Goal: Check status: Check status

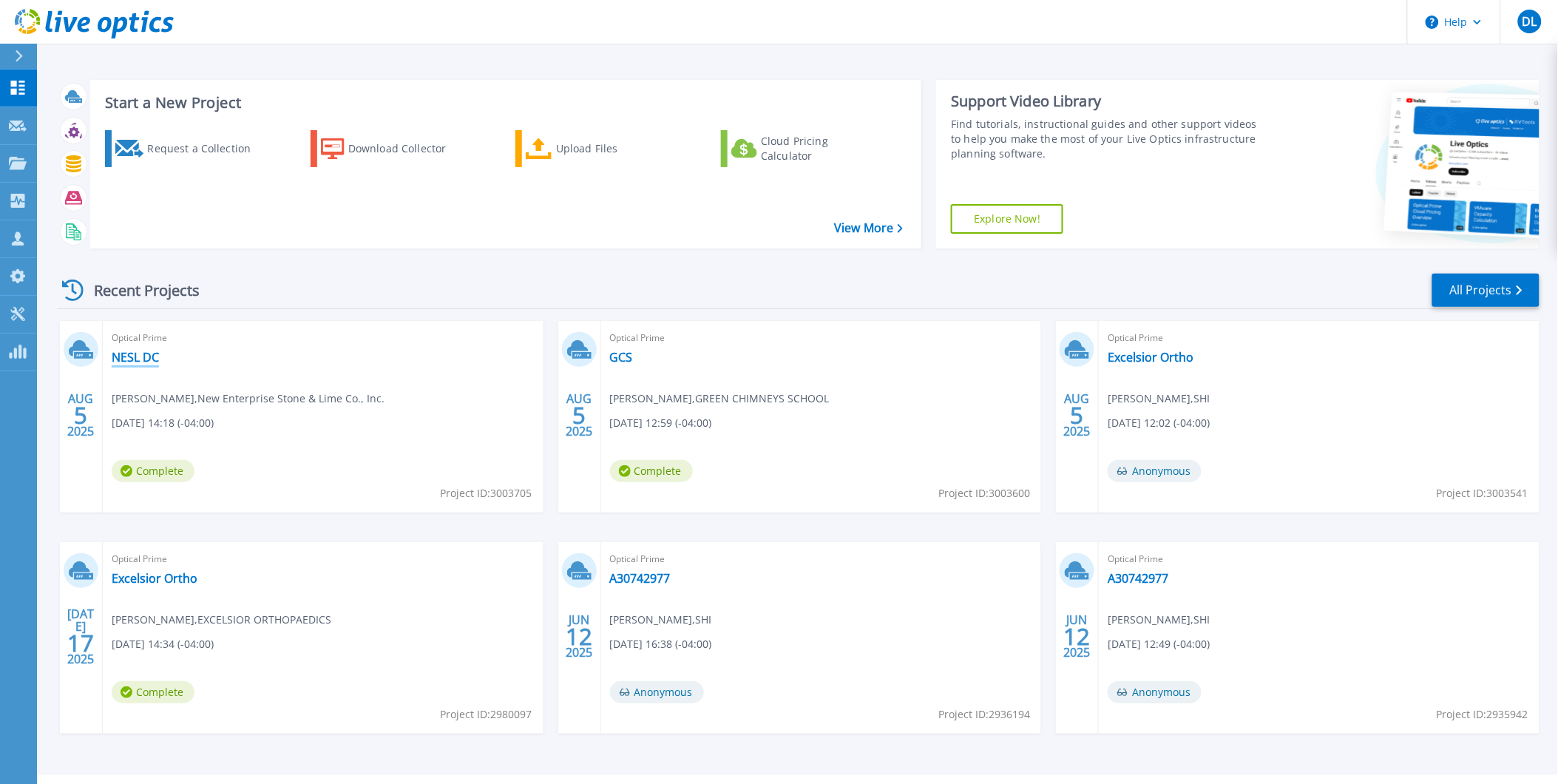
click at [132, 357] on link "NESL DC" at bounding box center [136, 357] width 48 height 15
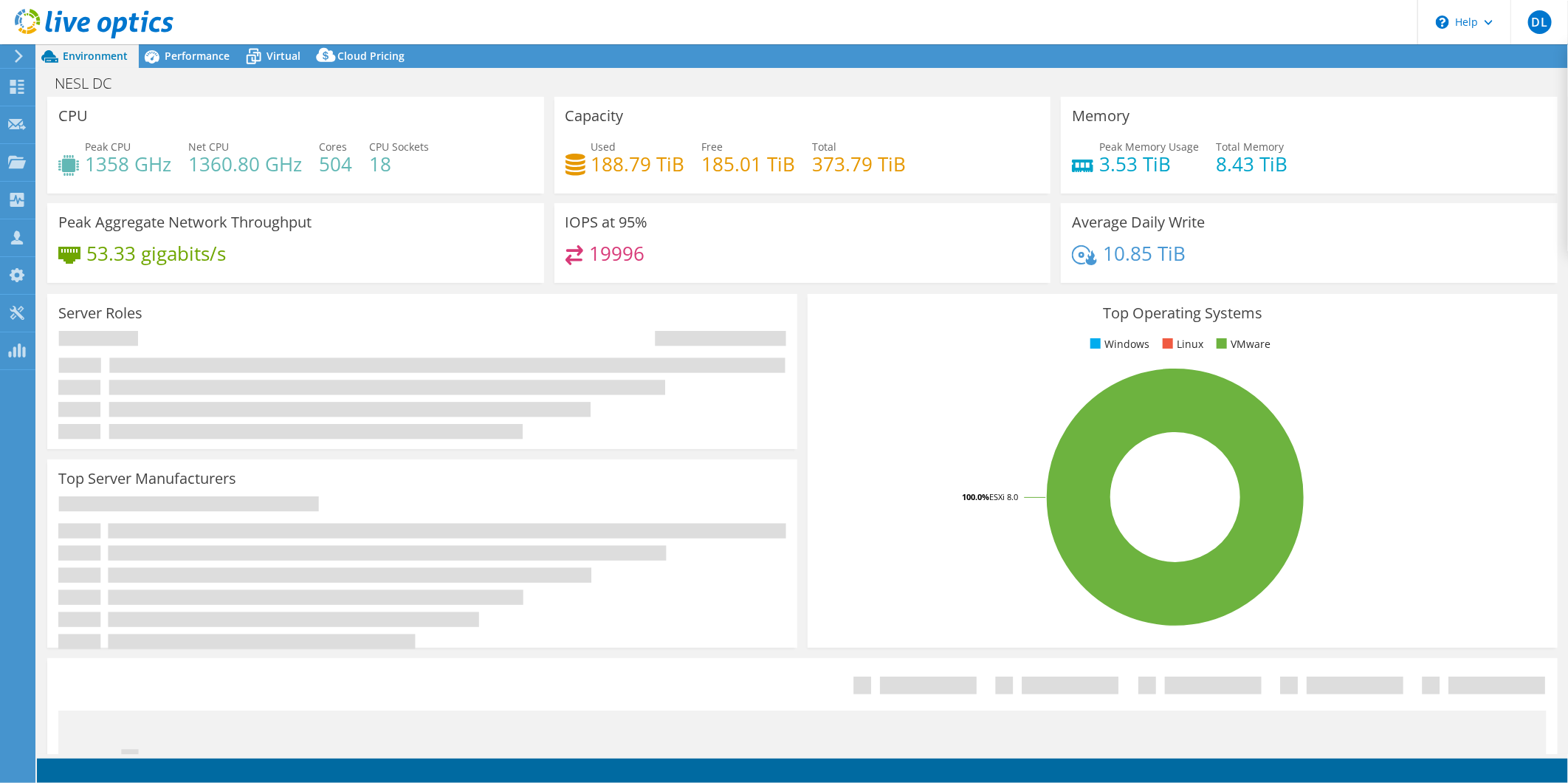
select select "USD"
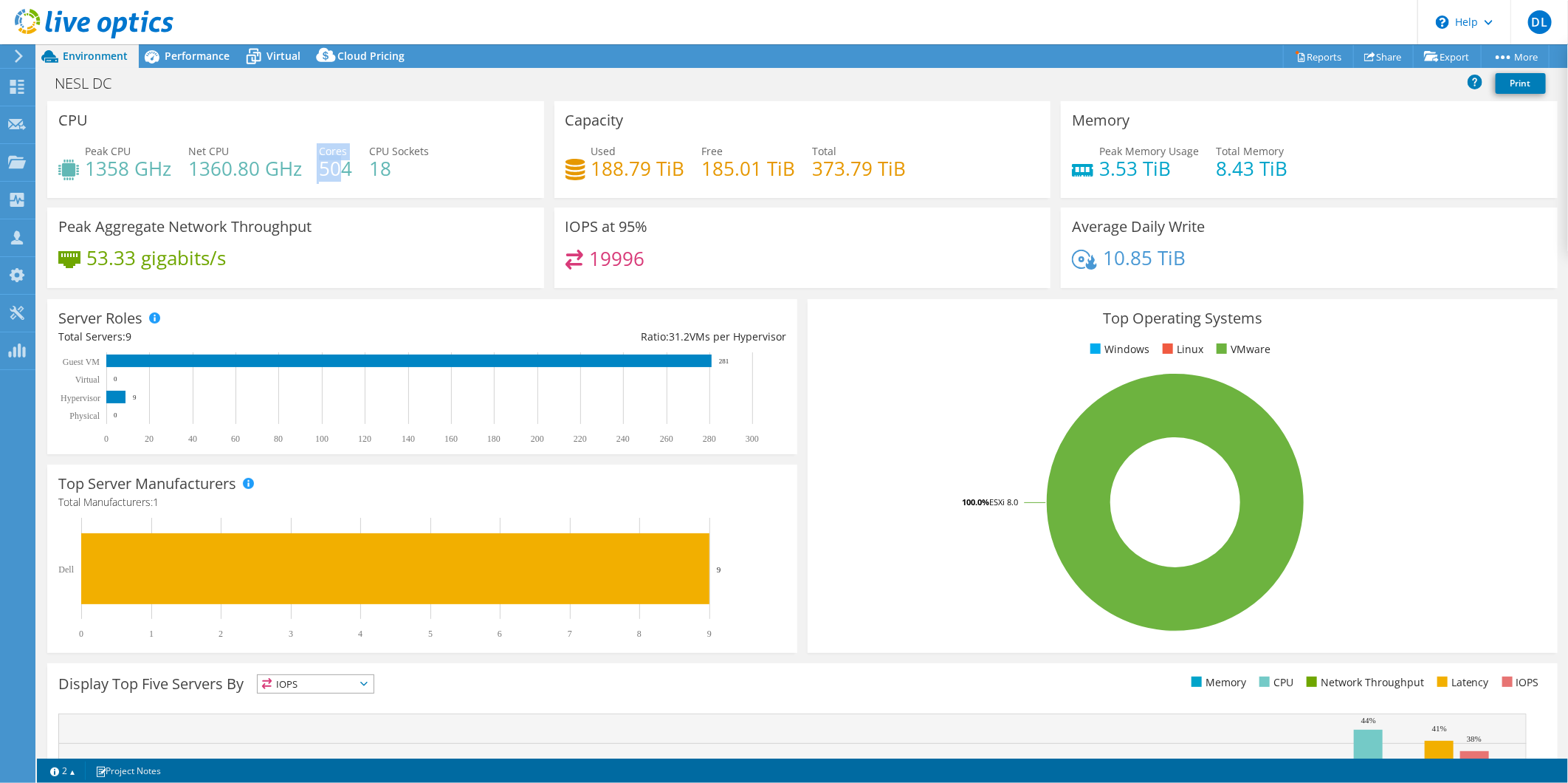
drag, startPoint x: 312, startPoint y: 160, endPoint x: 341, endPoint y: 167, distance: 29.8
click at [341, 167] on div "Peak CPU 1358 GHz Net CPU 1360.80 GHz Cores 504 CPU Sockets 18" at bounding box center [296, 167] width 475 height 48
click at [342, 167] on h4 "504" at bounding box center [335, 168] width 33 height 16
drag, startPoint x: 351, startPoint y: 173, endPoint x: 331, endPoint y: 174, distance: 20.0
click at [331, 174] on div "Peak CPU 1358 GHz Net CPU 1360.80 GHz Cores 504 CPU Sockets 18" at bounding box center [296, 167] width 475 height 48
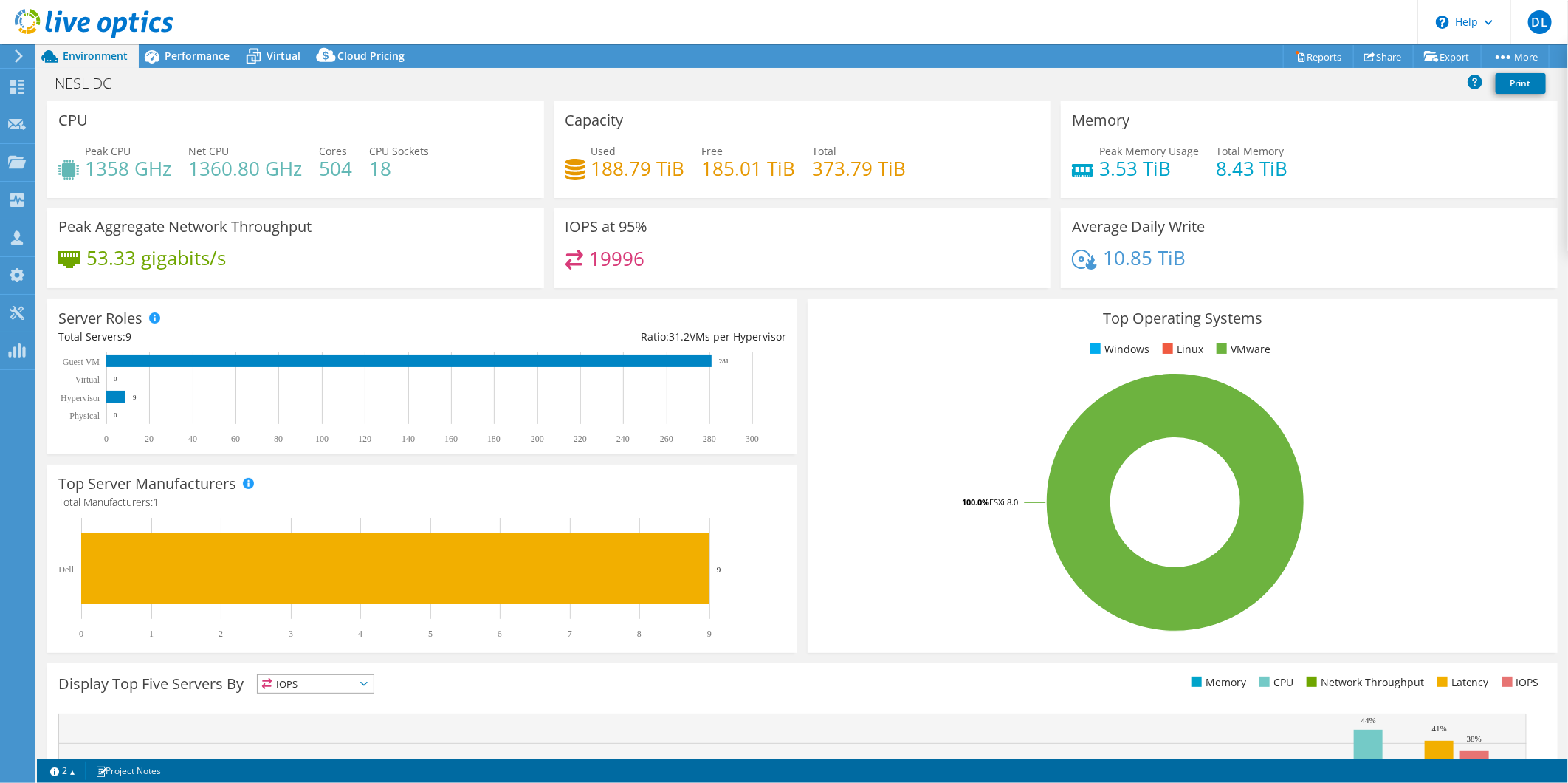
click at [401, 195] on div "CPU Peak CPU 1358 GHz Net CPU 1360.80 GHz Cores 504 CPU Sockets 18" at bounding box center [296, 150] width 497 height 97
click at [372, 71] on div "NESL DC Print" at bounding box center [803, 83] width 1532 height 27
click at [212, 60] on span "Performance" at bounding box center [197, 56] width 65 height 14
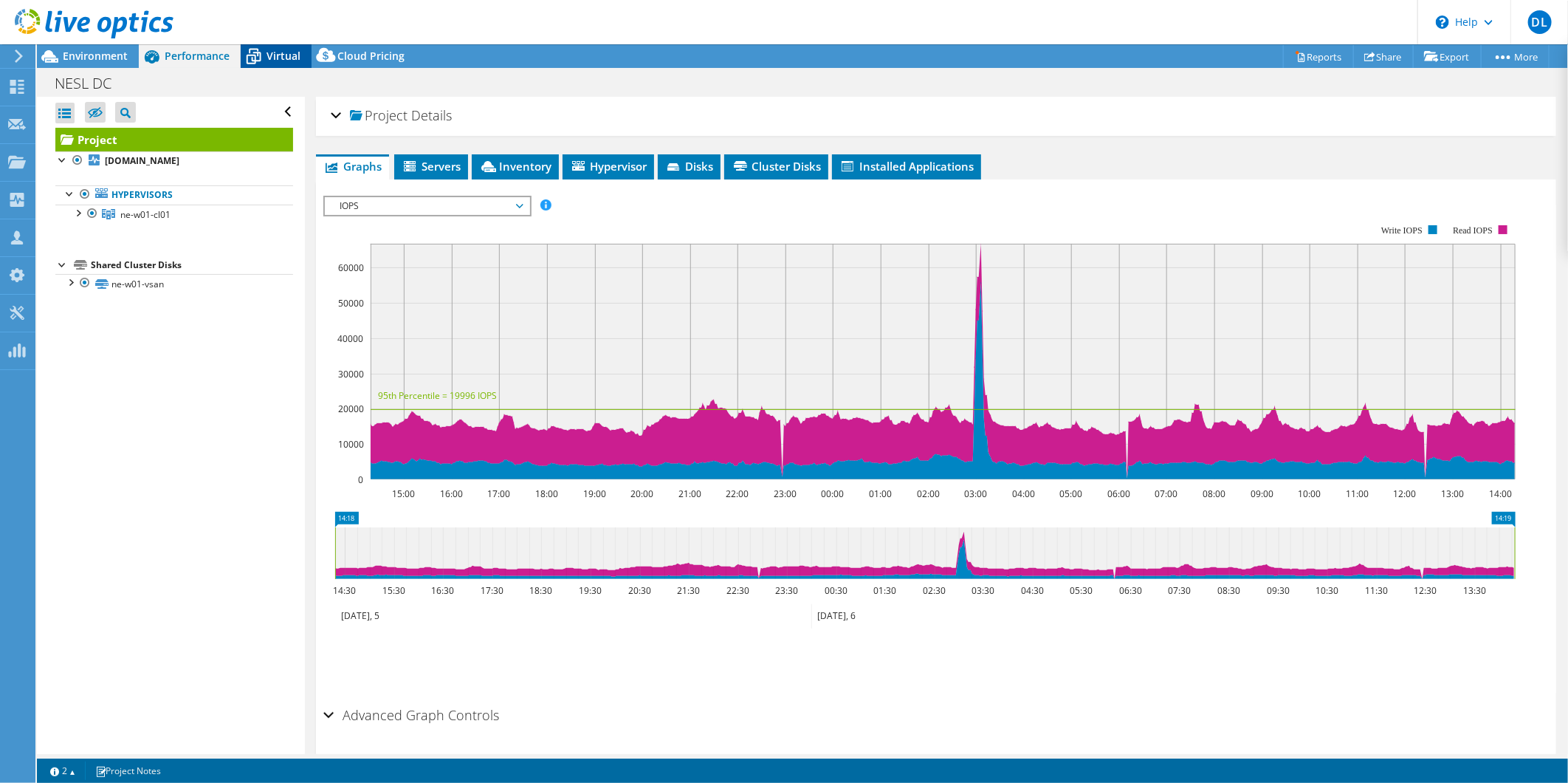
drag, startPoint x: 273, startPoint y: 35, endPoint x: 273, endPoint y: 52, distance: 17.0
click at [273, 36] on header "DL Channel Partner David Lindsay david_lindsay@shi.com SHI My Profile Log Out \…" at bounding box center [784, 22] width 1568 height 44
click at [273, 52] on span "Virtual" at bounding box center [283, 56] width 34 height 14
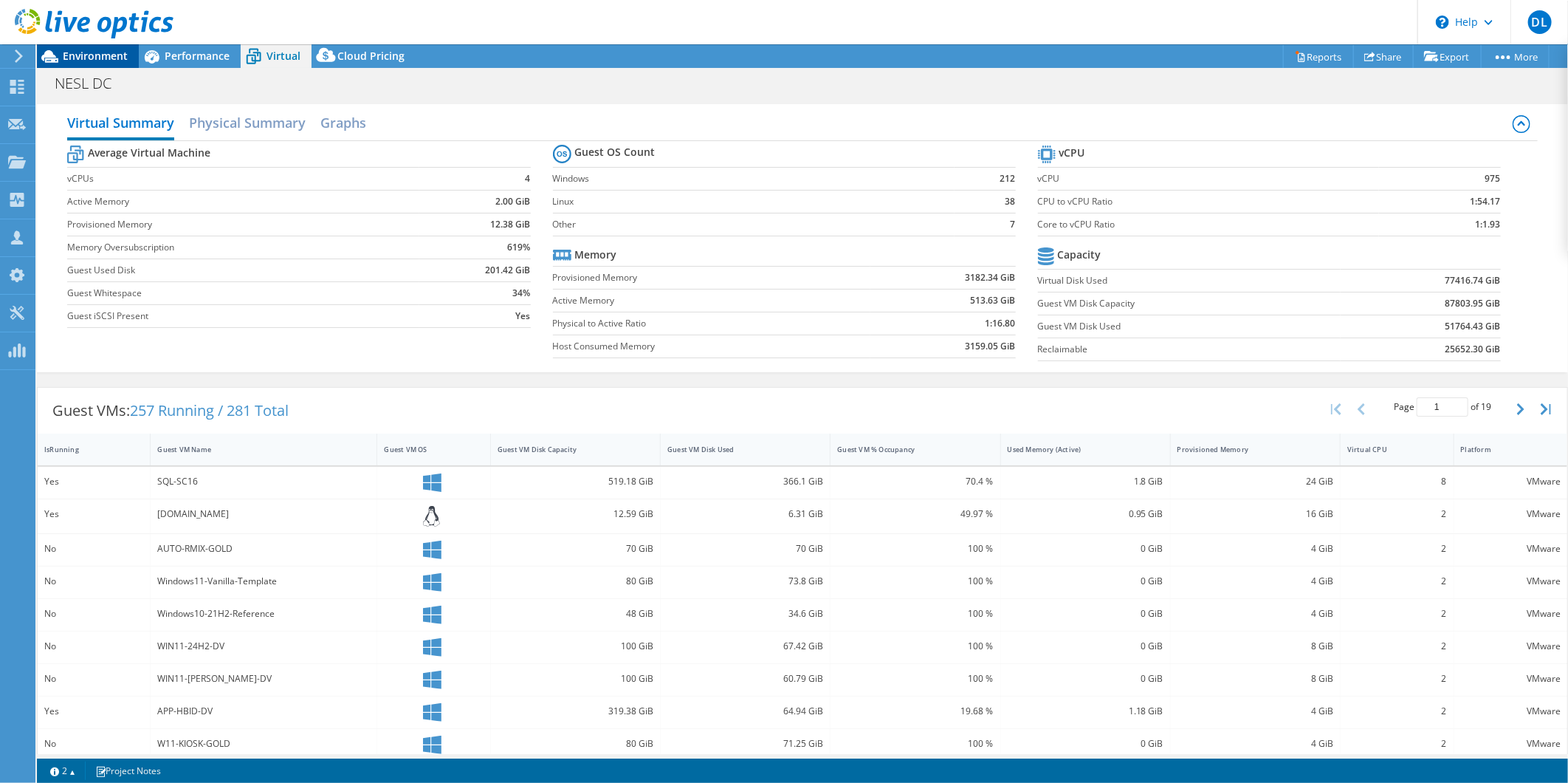
click at [107, 59] on span "Environment" at bounding box center [95, 56] width 65 height 14
